Goal: Task Accomplishment & Management: Manage account settings

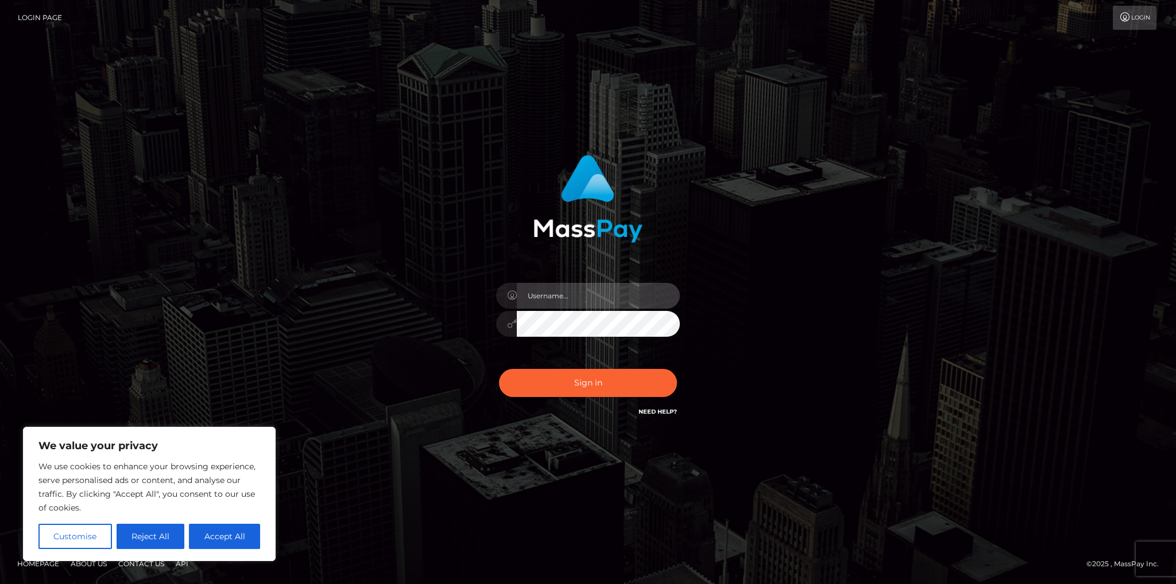
click at [567, 292] on input "text" at bounding box center [598, 296] width 163 height 26
type input "[EMAIL_ADDRESS][DOMAIN_NAME]"
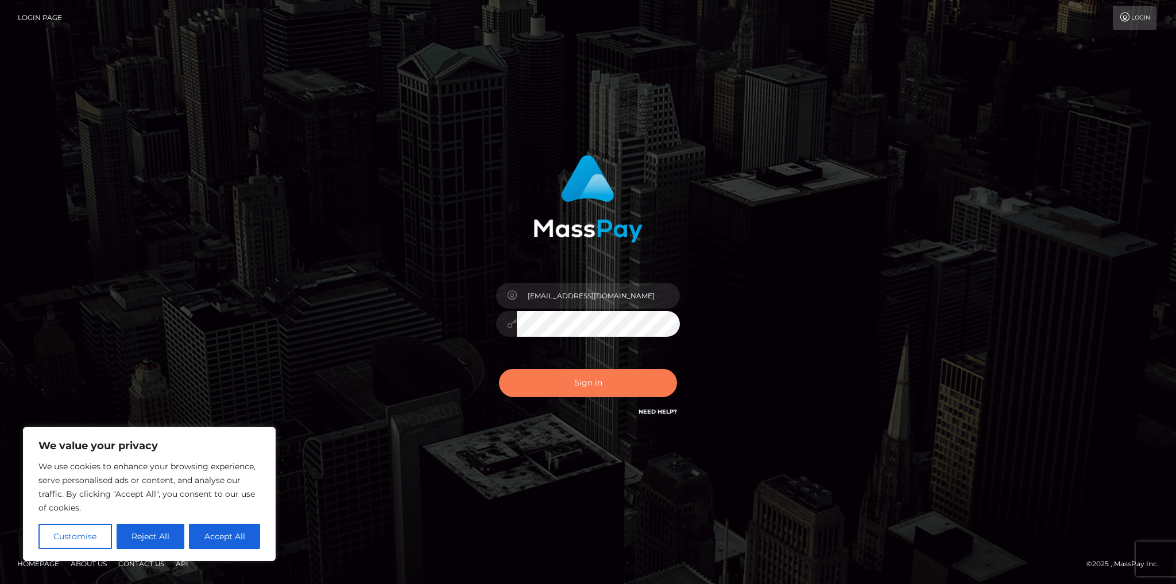
click at [607, 383] on button "Sign in" at bounding box center [588, 383] width 178 height 28
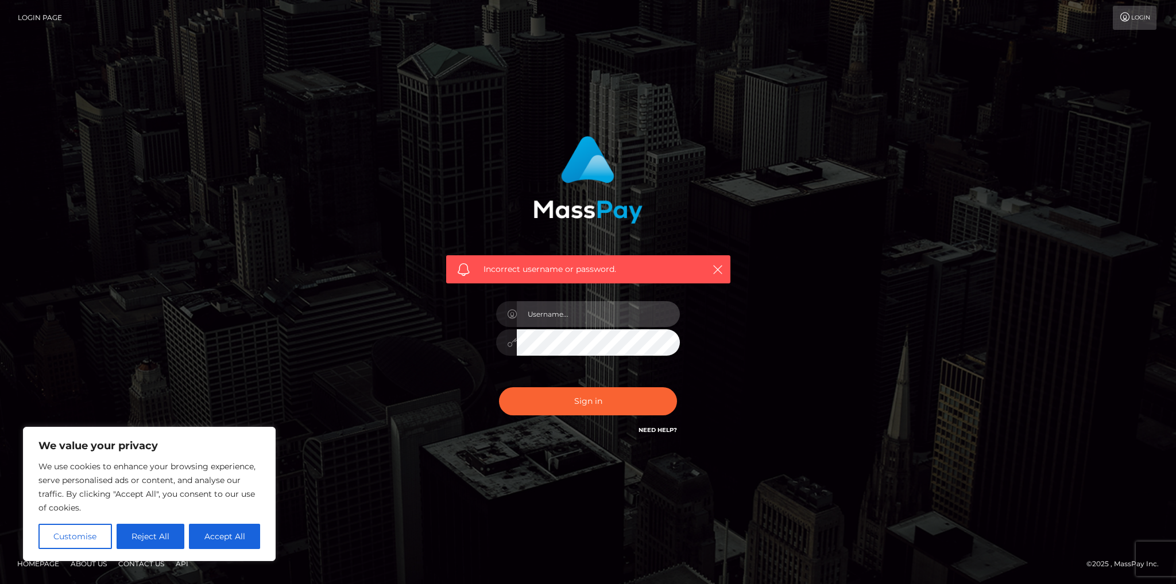
click at [549, 313] on input "text" at bounding box center [598, 314] width 163 height 26
type input "[EMAIL_ADDRESS][DOMAIN_NAME]"
click at [590, 396] on button "Sign in" at bounding box center [588, 402] width 178 height 28
